Goal: Task Accomplishment & Management: Use online tool/utility

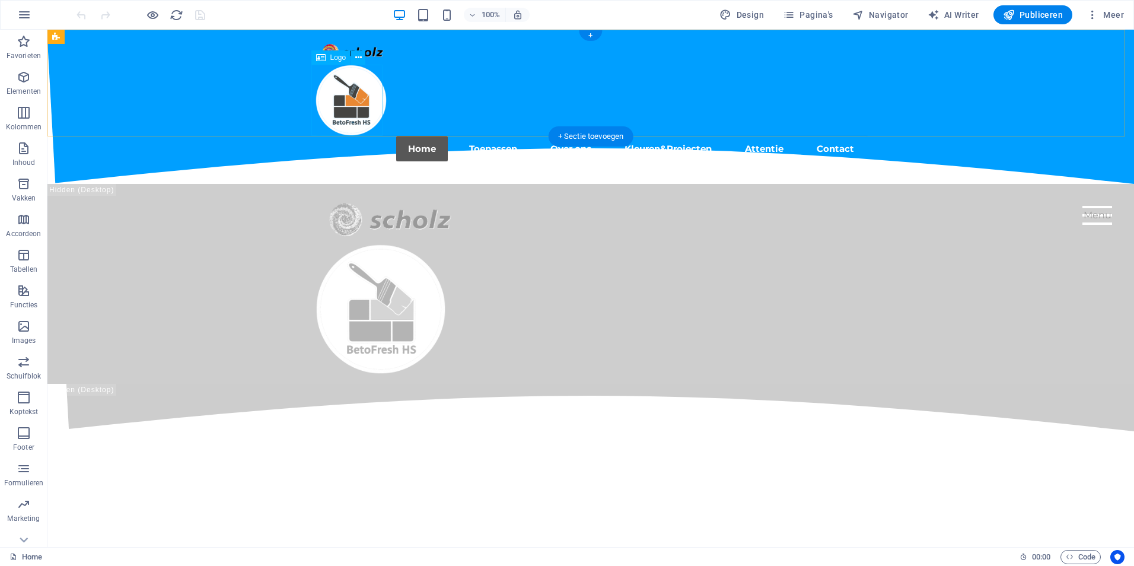
click at [343, 105] on div at bounding box center [591, 100] width 550 height 71
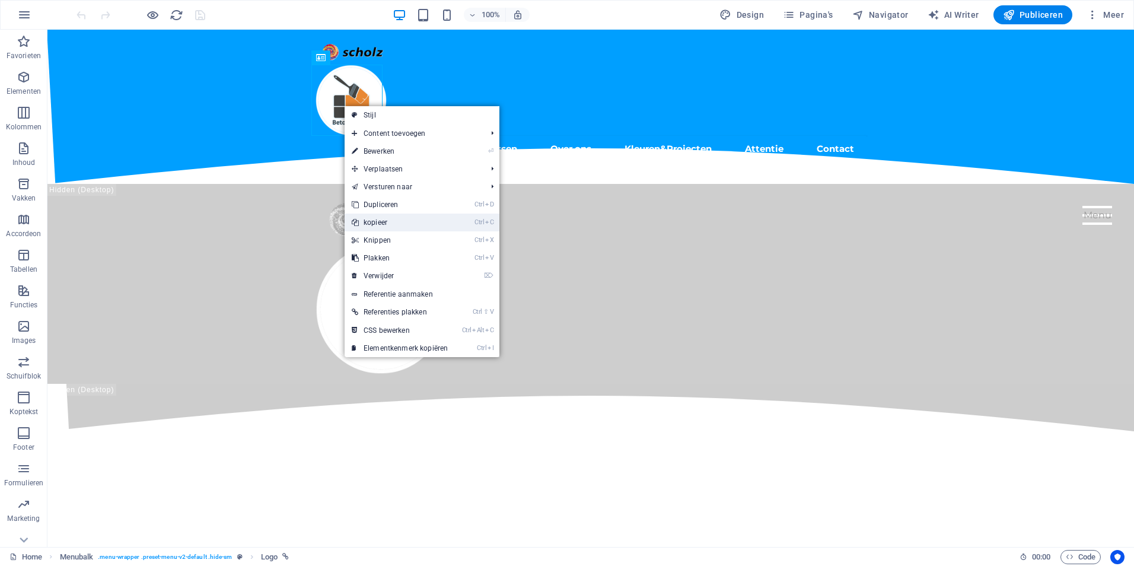
click at [393, 221] on link "Ctrl C kopieer" at bounding box center [400, 223] width 110 height 18
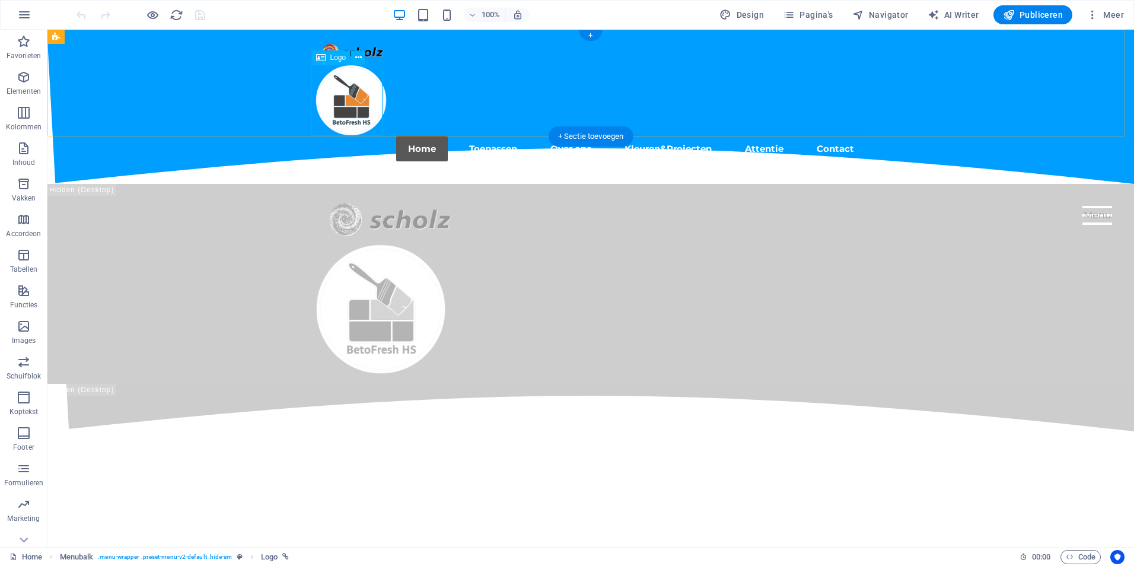
click at [339, 107] on div at bounding box center [591, 100] width 550 height 71
click at [340, 91] on div at bounding box center [591, 100] width 550 height 71
click at [355, 56] on icon at bounding box center [358, 58] width 7 height 12
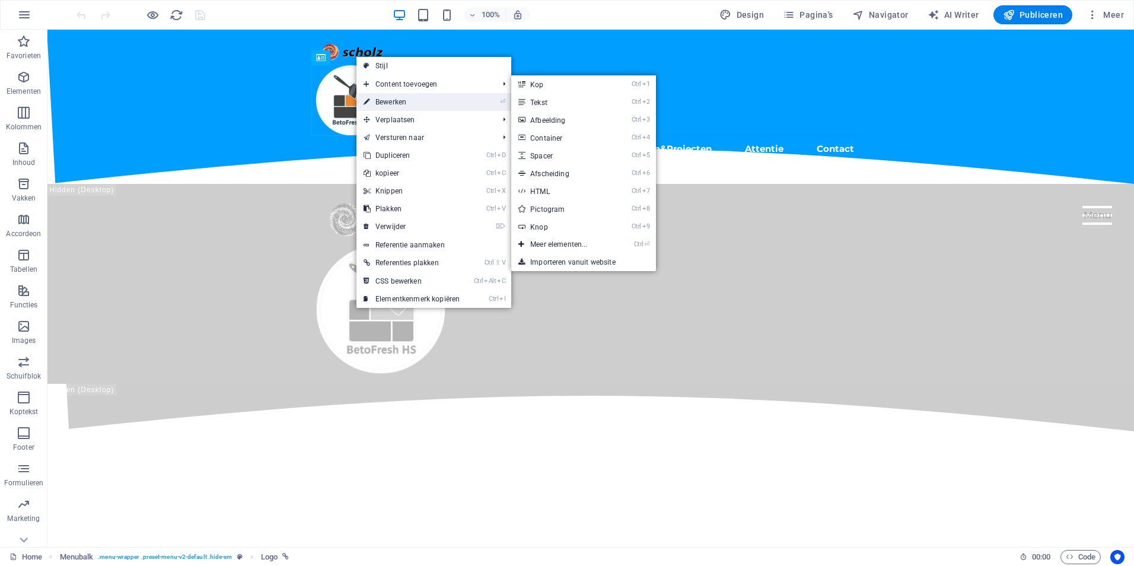
click at [381, 99] on link "⏎ Bewerken" at bounding box center [411, 102] width 110 height 18
select select "px"
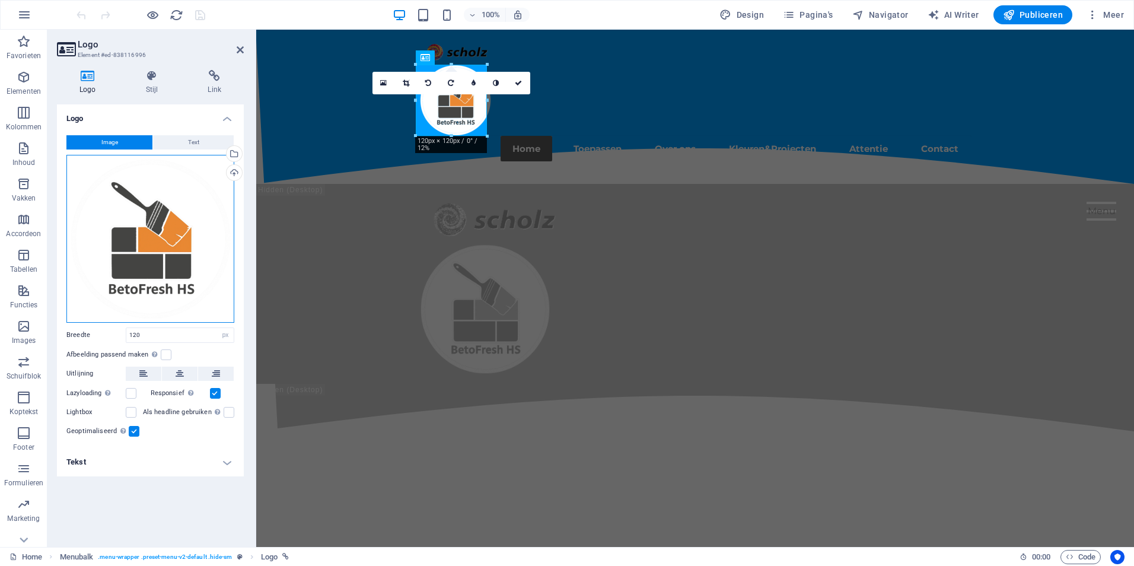
drag, startPoint x: 177, startPoint y: 224, endPoint x: 113, endPoint y: 217, distance: 64.4
click at [113, 217] on div "Sleep bestanden hierheen, klik om bestanden te kiezen of selecteer bestanden ui…" at bounding box center [150, 239] width 168 height 168
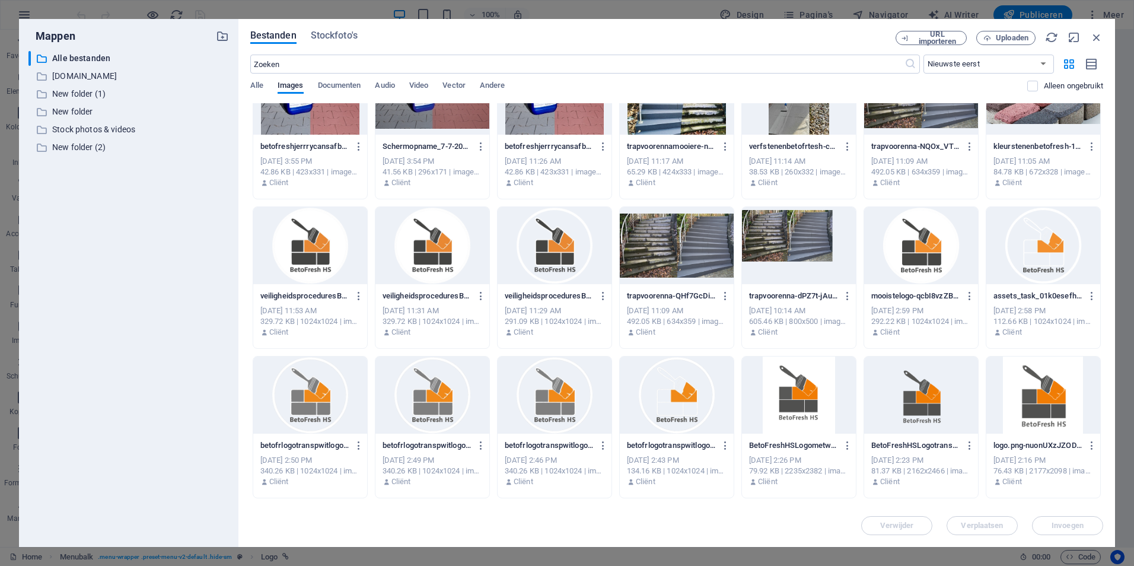
scroll to position [1051, 0]
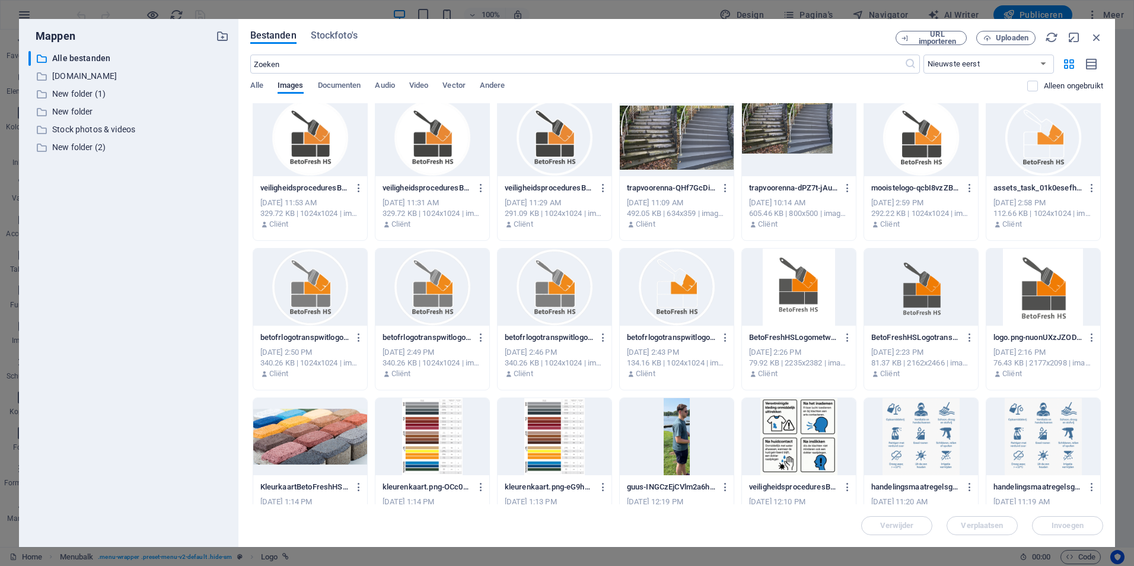
click at [914, 141] on div at bounding box center [921, 137] width 114 height 77
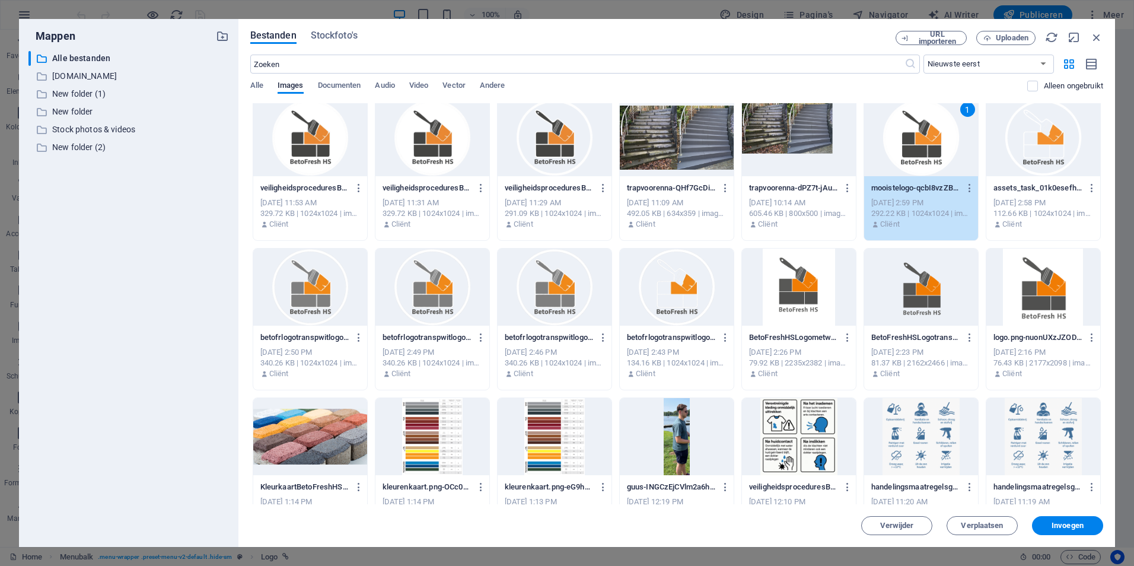
click at [922, 298] on div at bounding box center [921, 286] width 114 height 77
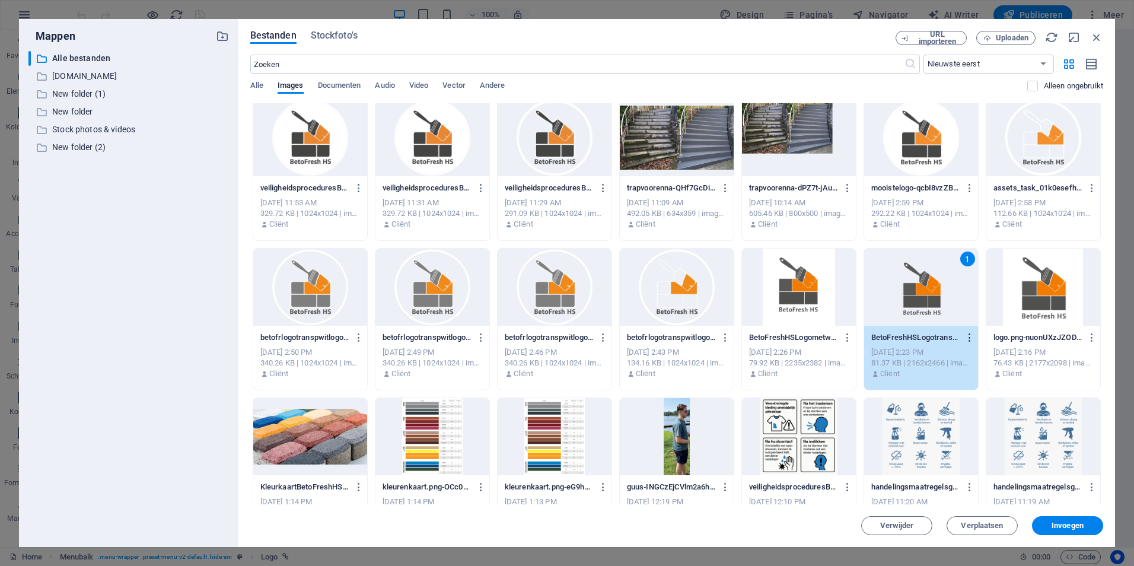
click at [971, 336] on icon "button" at bounding box center [969, 337] width 11 height 11
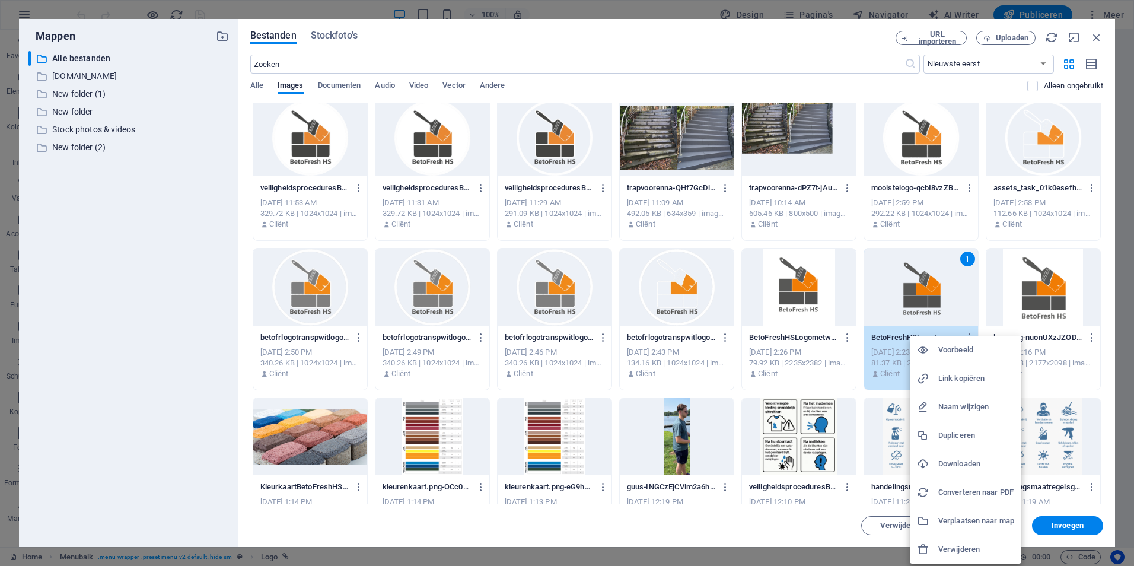
click at [971, 463] on h6 "Downloaden" at bounding box center [976, 464] width 76 height 14
